Goal: Task Accomplishment & Management: Manage account settings

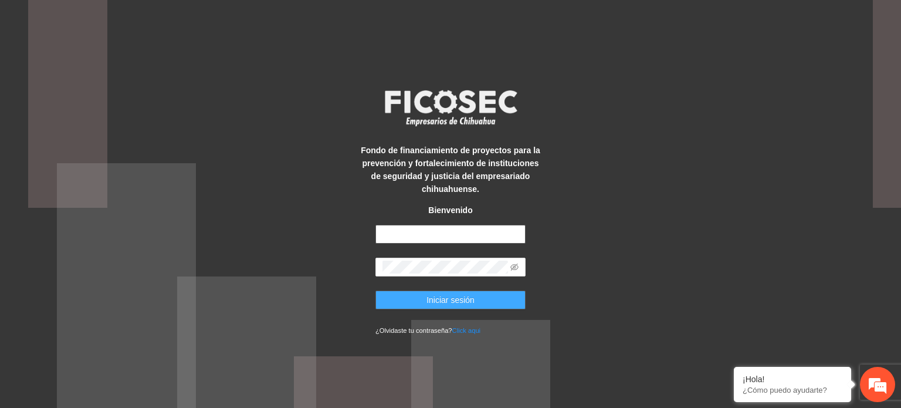
type input "**********"
click at [480, 301] on button "Iniciar sesión" at bounding box center [451, 299] width 150 height 19
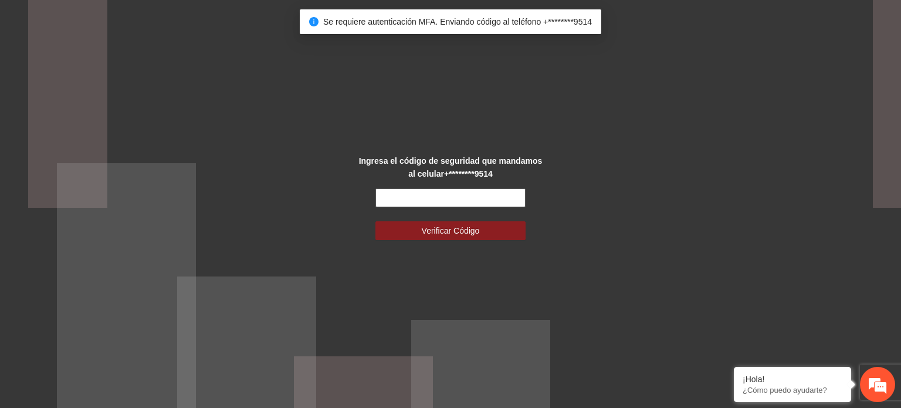
click at [488, 198] on input "text" at bounding box center [451, 197] width 150 height 19
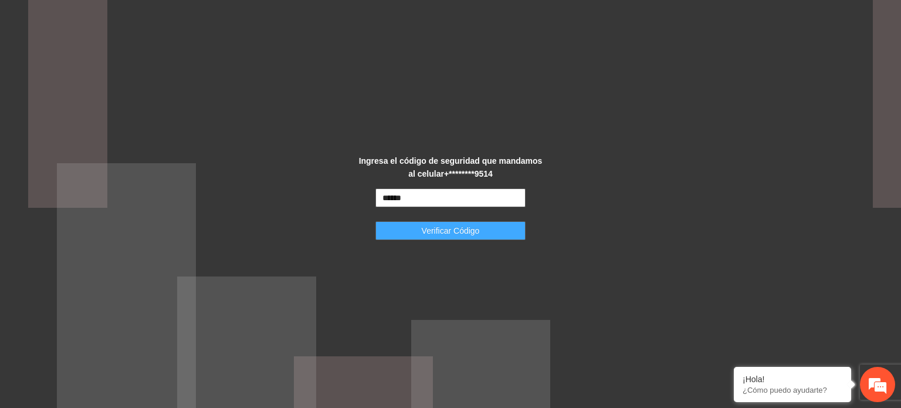
type input "******"
click at [506, 232] on button "Verificar Código" at bounding box center [451, 230] width 150 height 19
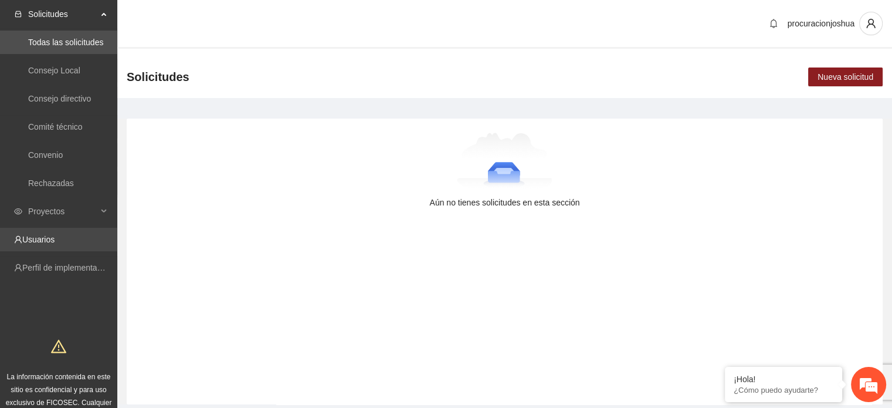
click at [47, 244] on link "Usuarios" at bounding box center [38, 239] width 32 height 9
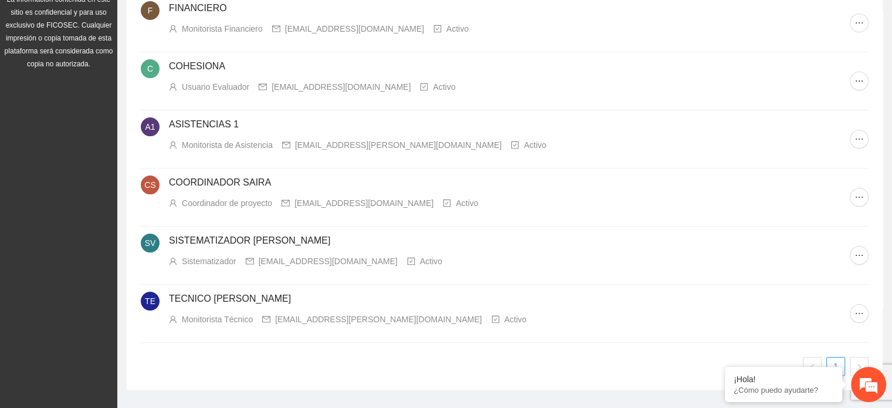
scroll to position [233, 0]
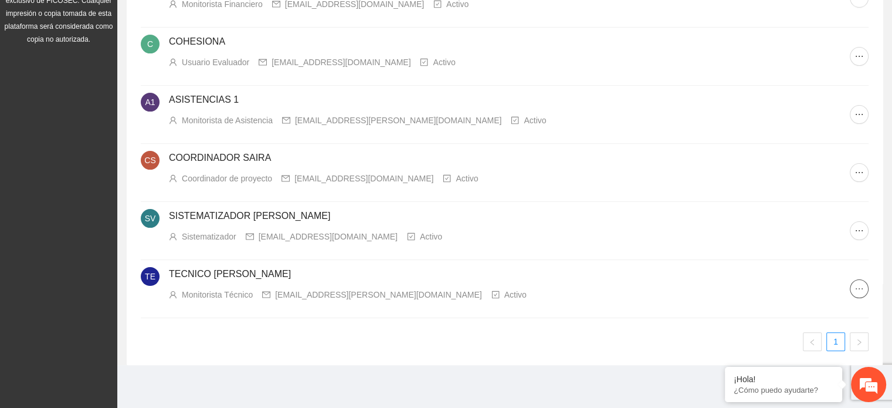
click at [863, 286] on icon "ellipsis" at bounding box center [859, 288] width 9 height 9
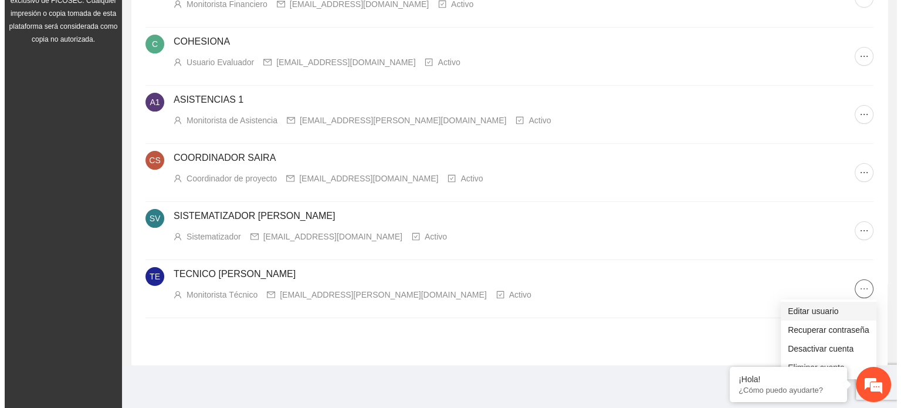
scroll to position [0, 0]
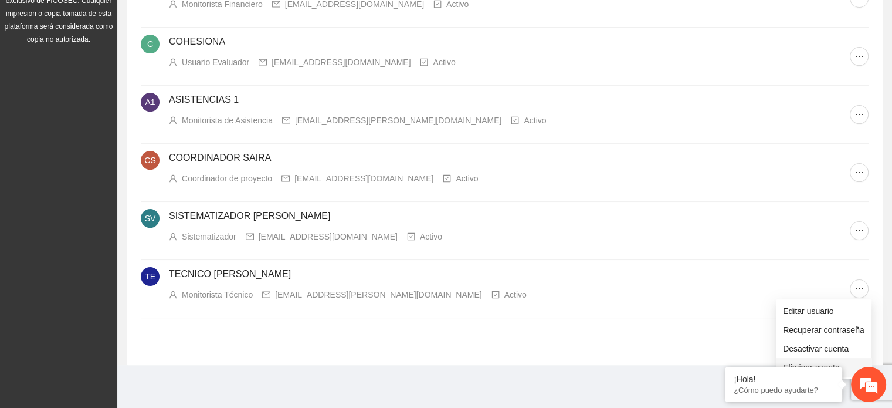
click at [812, 363] on span "Eliminar cuenta" at bounding box center [824, 367] width 82 height 13
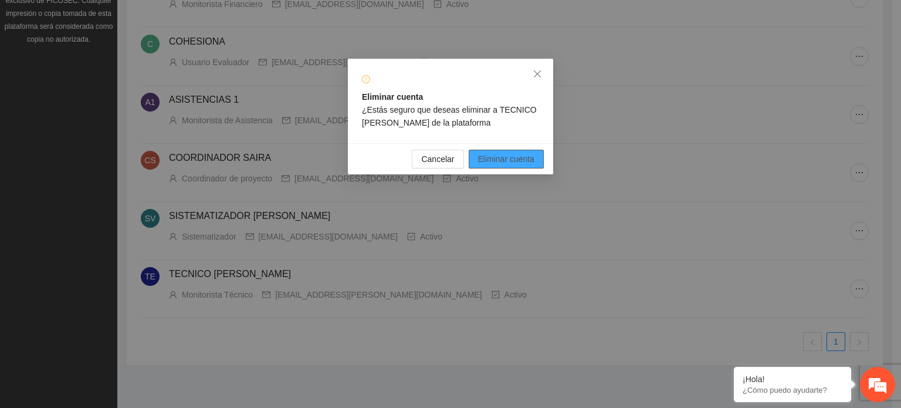
click at [512, 154] on span "Eliminar cuenta" at bounding box center [506, 159] width 57 height 13
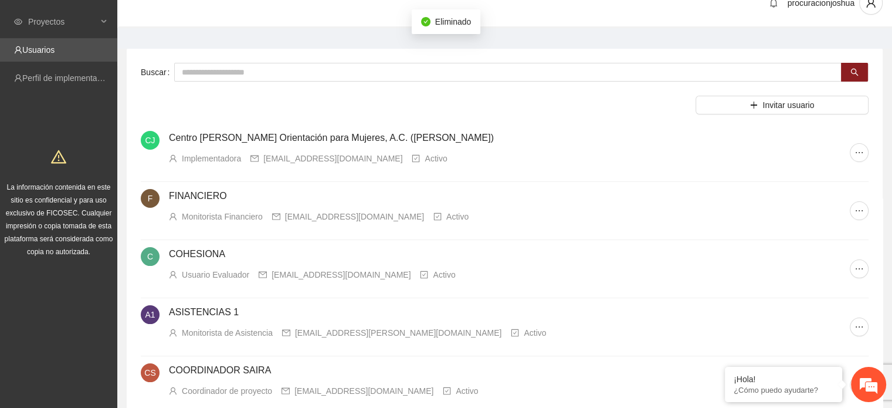
scroll to position [19, 0]
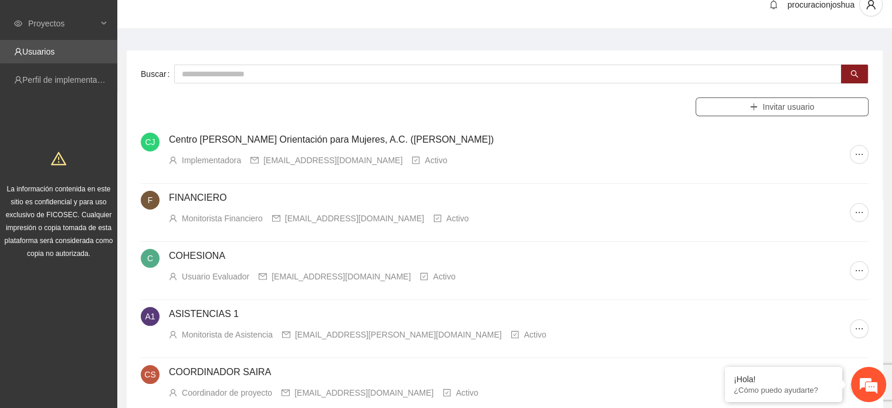
click at [777, 108] on span "Invitar usuario" at bounding box center [789, 106] width 52 height 13
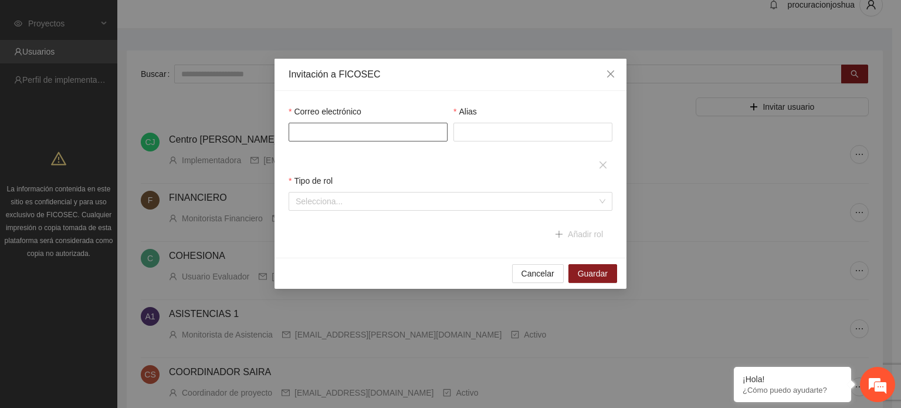
click at [393, 133] on input "Correo electrónico" at bounding box center [368, 132] width 159 height 19
type input "**********"
click at [493, 129] on input "Alias" at bounding box center [533, 132] width 159 height 19
type input "**********"
drag, startPoint x: 475, startPoint y: 211, endPoint x: 469, endPoint y: 204, distance: 9.6
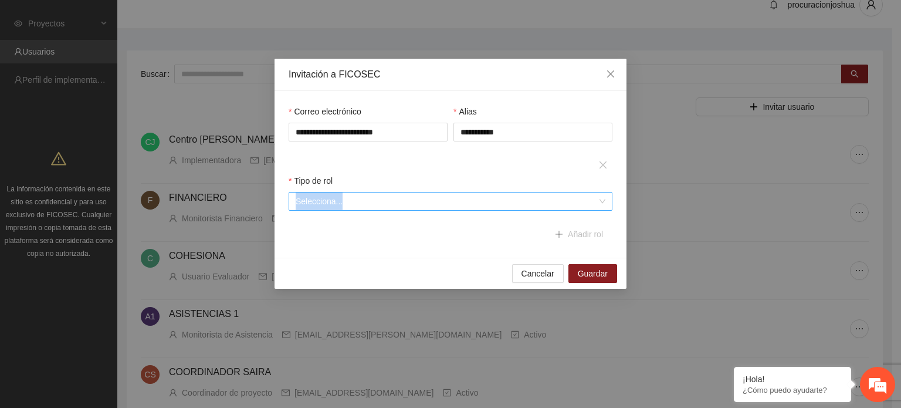
click at [469, 204] on div "Tipo de rol Selecciona..." at bounding box center [451, 199] width 330 height 50
click at [469, 204] on input "search" at bounding box center [447, 201] width 302 height 18
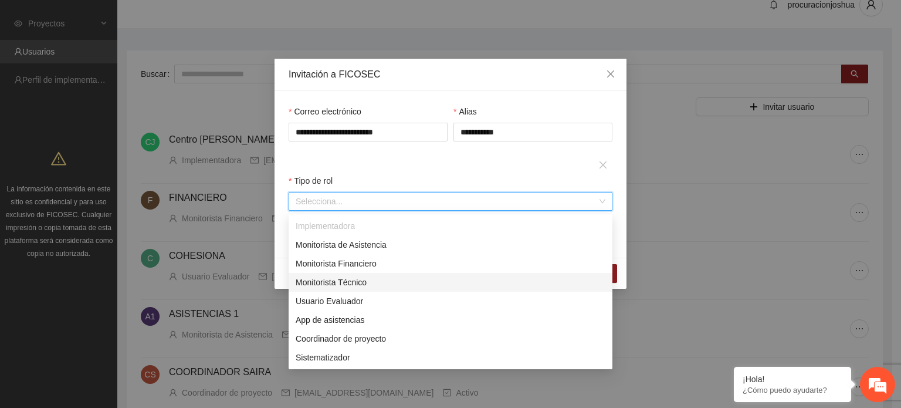
click at [357, 287] on div "Monitorista Técnico" at bounding box center [451, 282] width 310 height 13
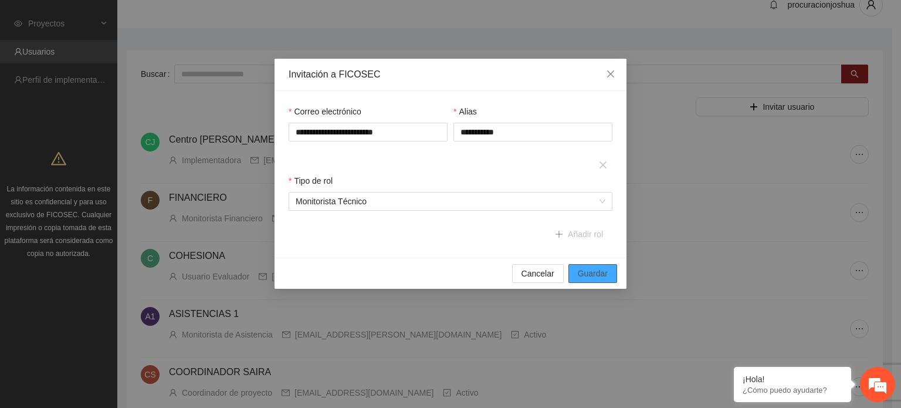
click at [587, 274] on span "Guardar" at bounding box center [593, 273] width 30 height 13
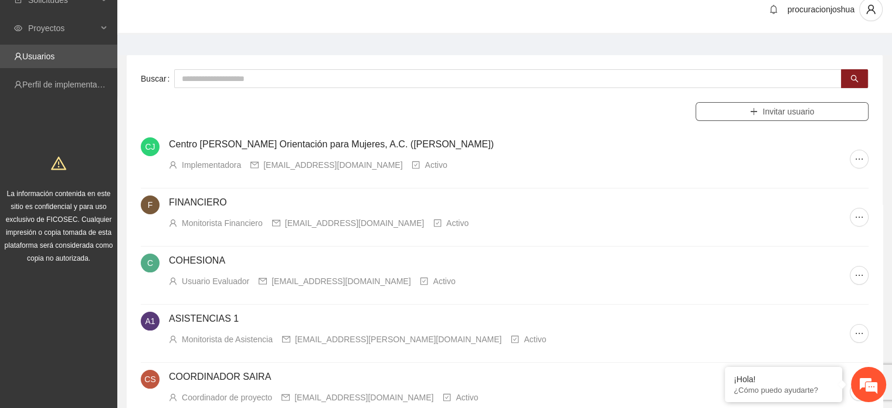
scroll to position [0, 0]
